Goal: Find specific page/section: Find specific page/section

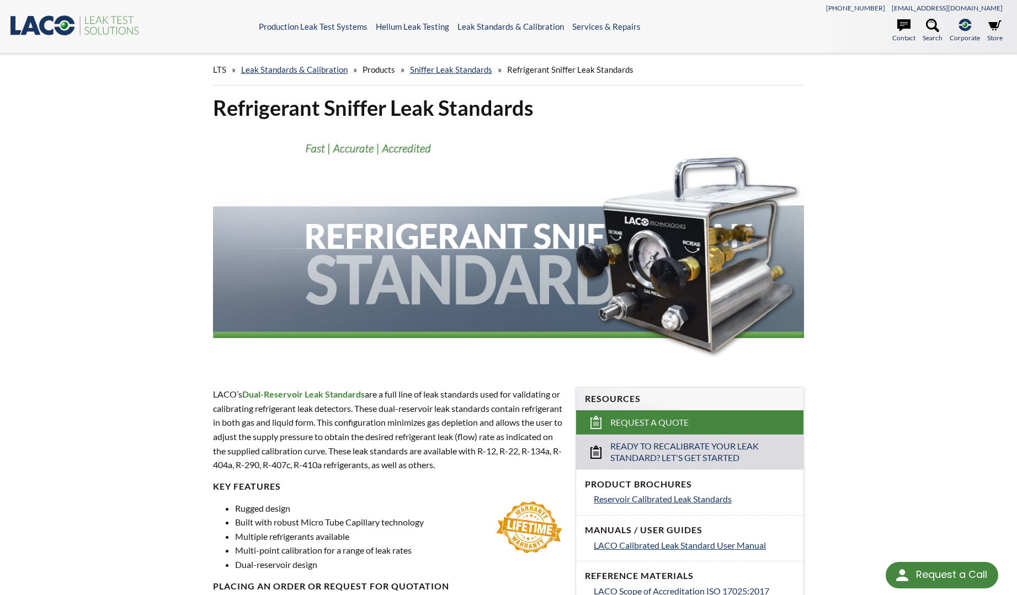
select select "Language Translate Widget"
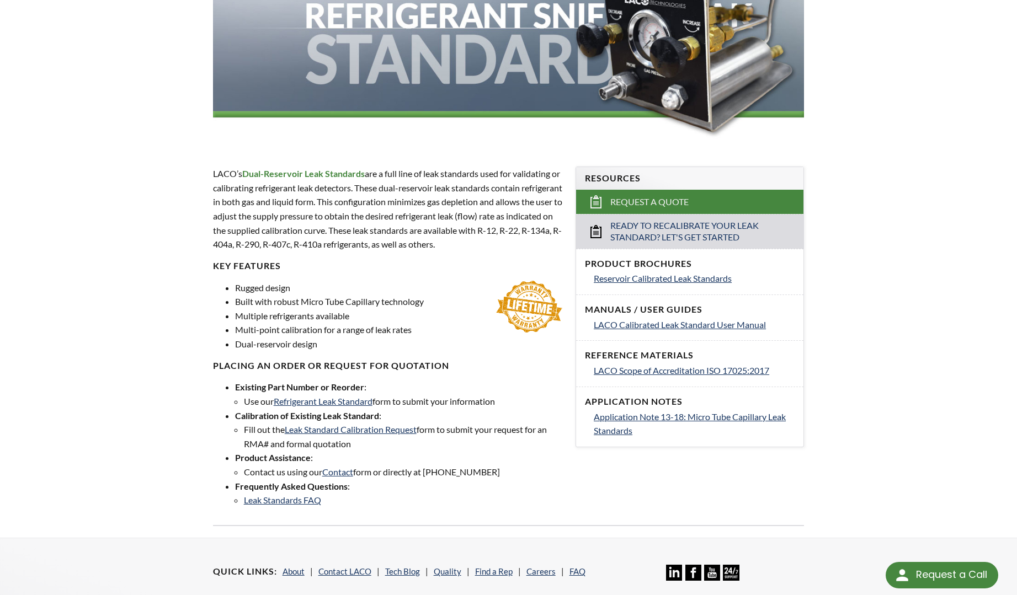
scroll to position [110, 0]
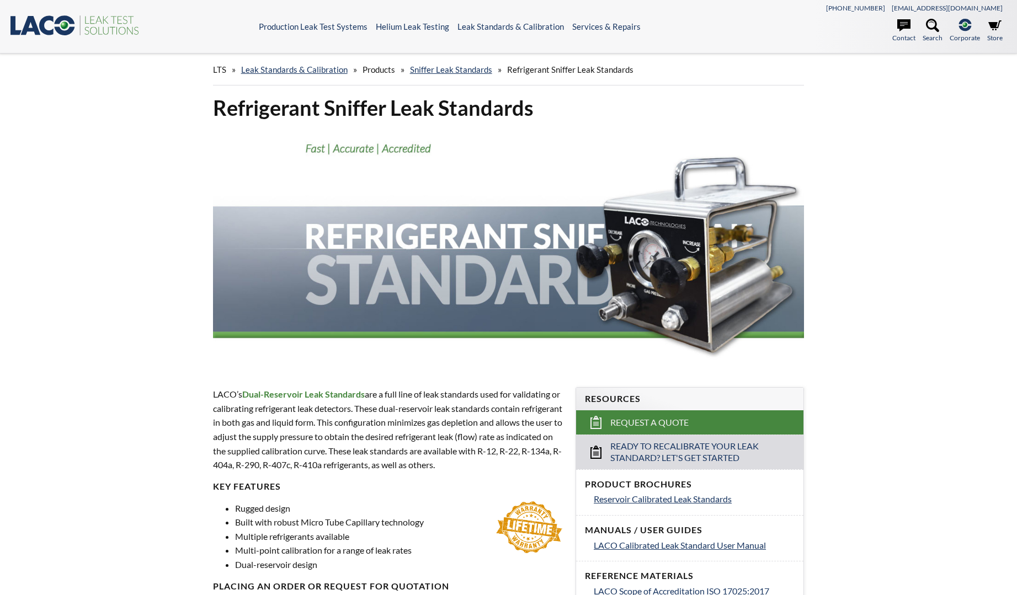
select select "Language Translate Widget"
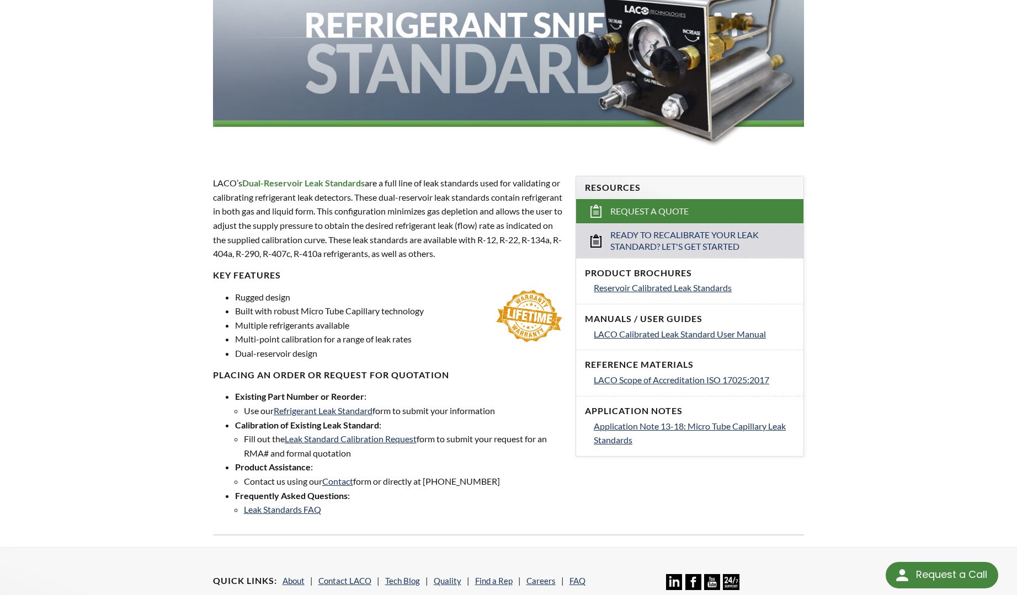
scroll to position [221, 0]
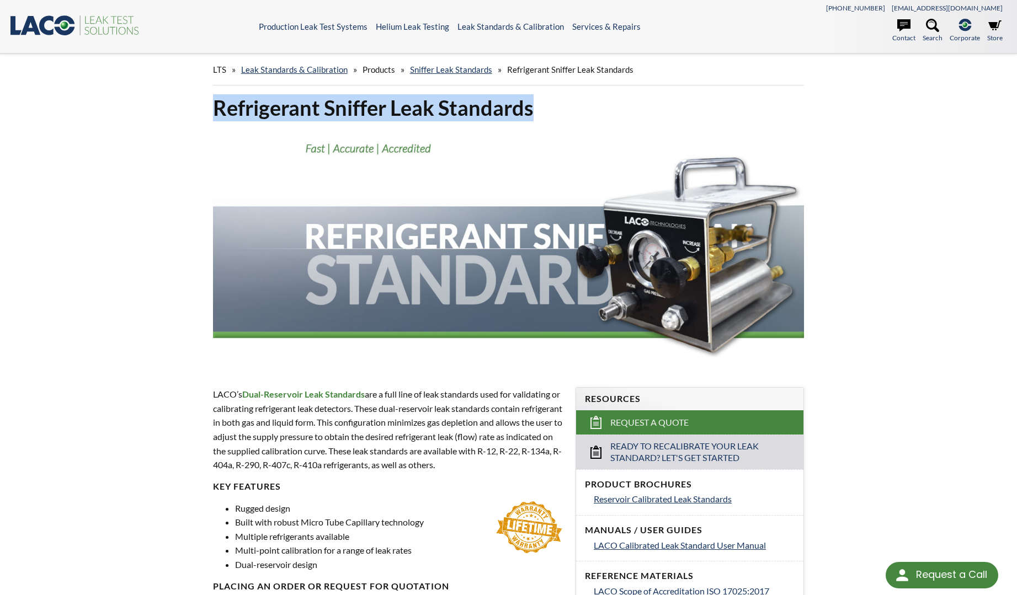
drag, startPoint x: 537, startPoint y: 108, endPoint x: 128, endPoint y: 124, distance: 409.0
click at [128, 124] on div "LTS » Leak Standards & Calibration » Products » Sniffer Leak Standards » Refrig…" at bounding box center [508, 406] width 1017 height 705
copy h1 "Refrigerant Sniffer Leak Standards"
